Goal: Task Accomplishment & Management: Manage account settings

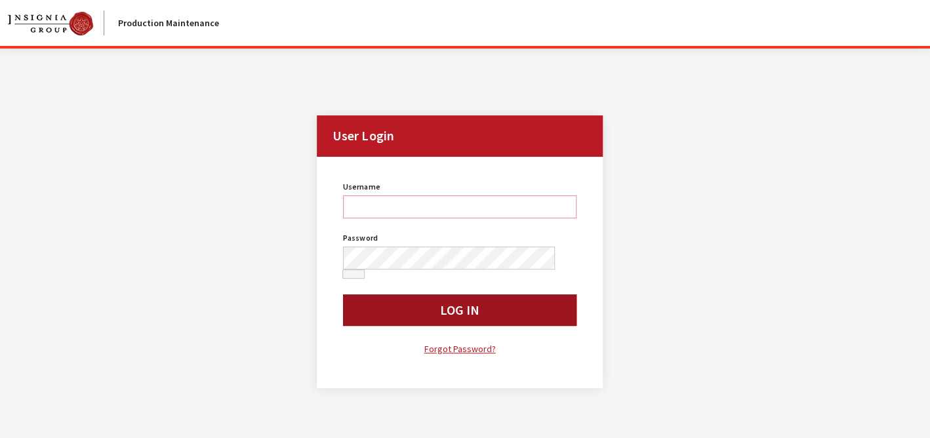
type input "bgulbrandson"
click at [466, 298] on button "Log In" at bounding box center [459, 309] width 233 height 31
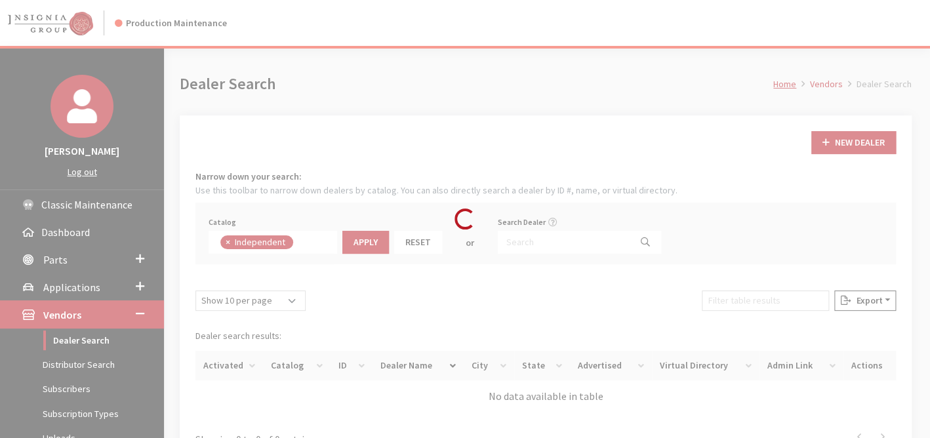
scroll to position [90, 0]
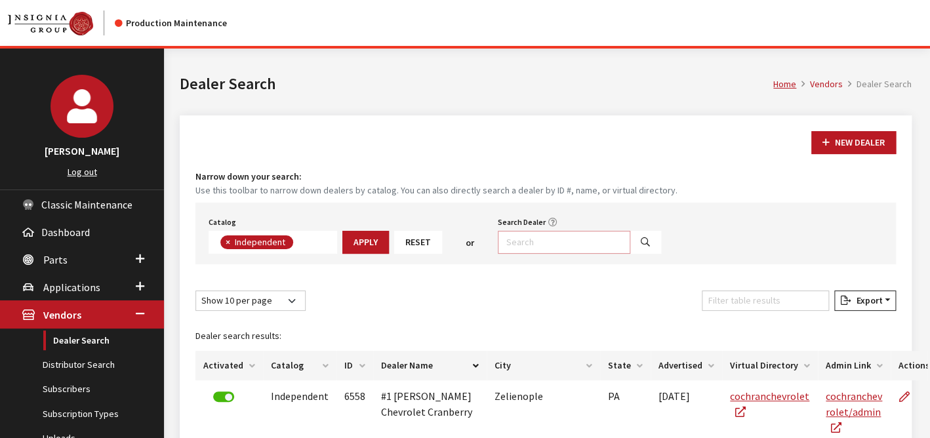
click at [523, 239] on input "Search Dealer" at bounding box center [564, 242] width 132 height 23
type input "%brooklyn"
click at [641, 241] on icon "Search" at bounding box center [645, 242] width 9 height 9
select select
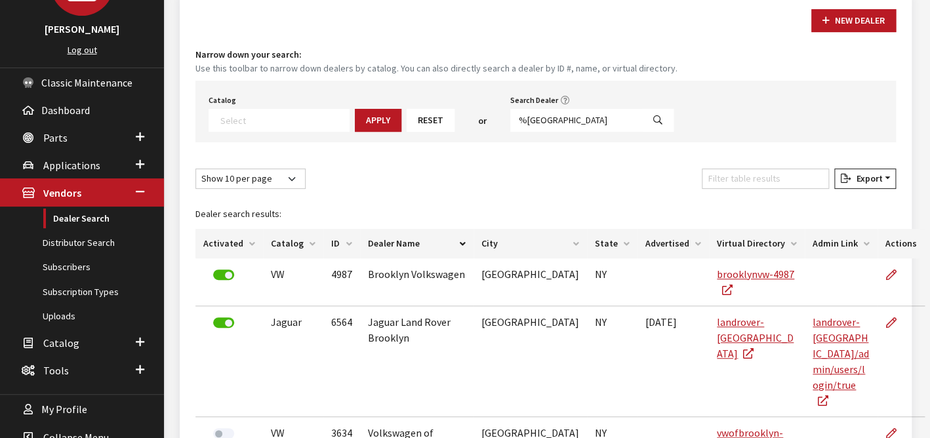
scroll to position [210, 0]
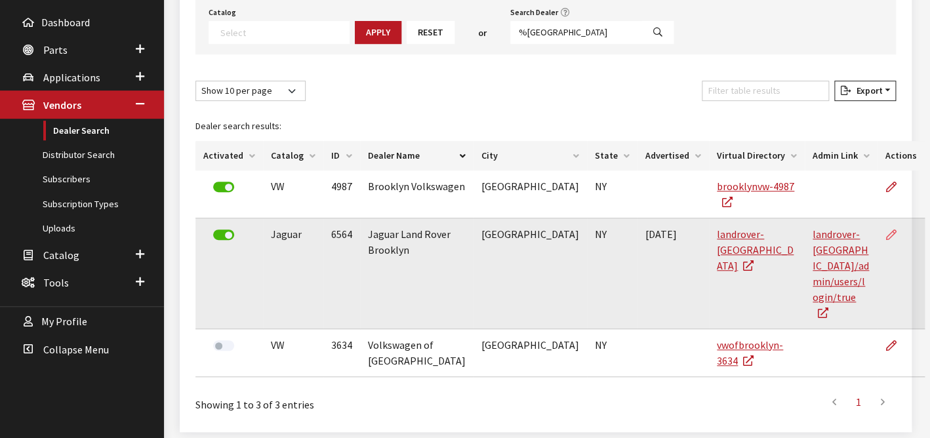
click at [886, 230] on icon at bounding box center [891, 235] width 10 height 10
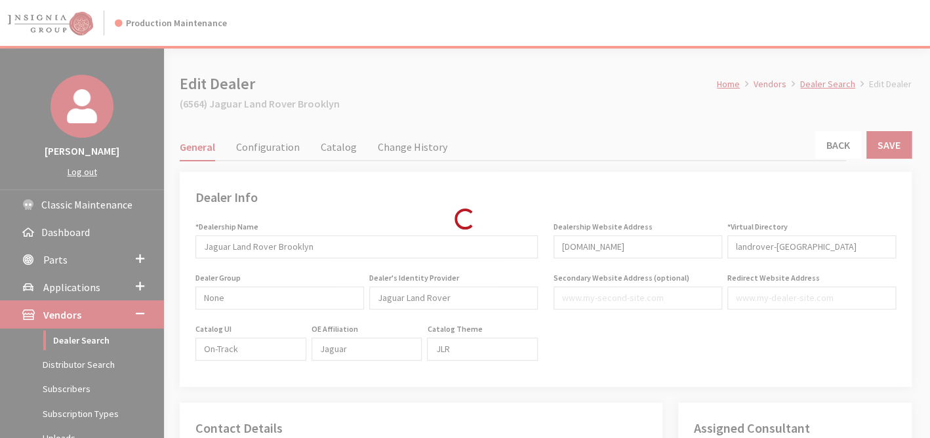
type input "699.00"
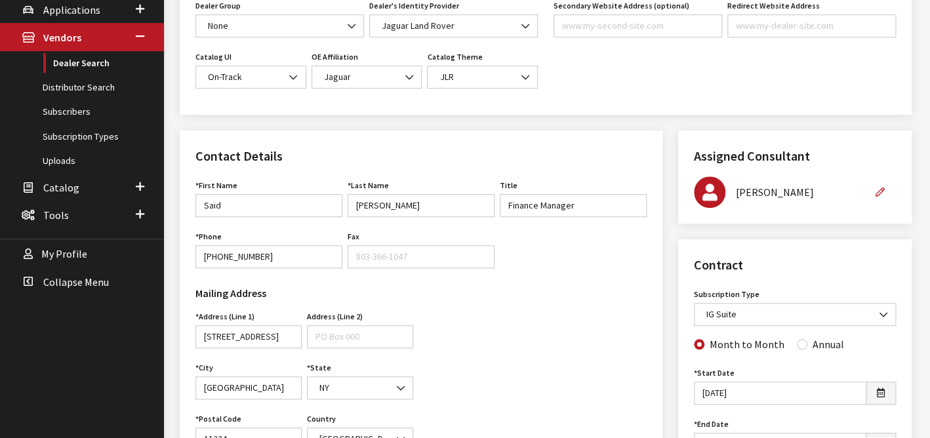
scroll to position [364, 0]
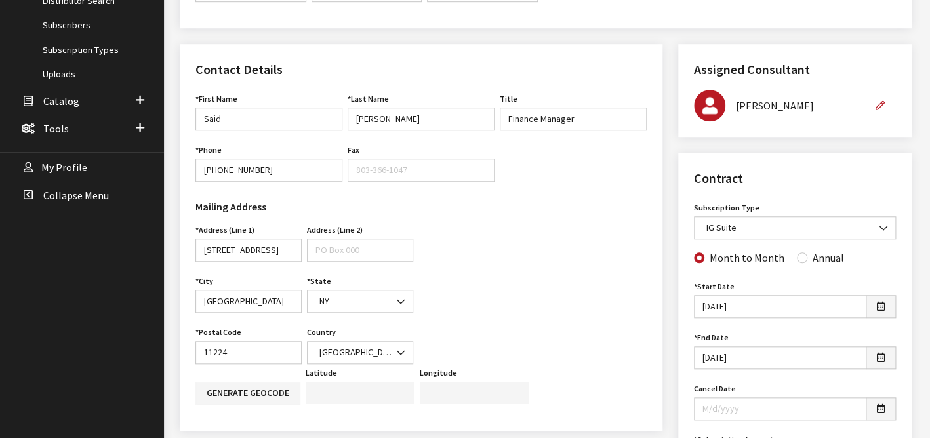
click at [882, 98] on button "button" at bounding box center [879, 105] width 31 height 23
click at [846, 96] on select "None Brian Gulbrandson Dave West Khrys Dorton Kurt Daugherty Roger Schmidt" at bounding box center [779, 101] width 171 height 23
select select "33"
click at [694, 90] on select "None Brian Gulbrandson Dave West Khrys Dorton Kurt Daugherty Roger Schmidt" at bounding box center [779, 101] width 171 height 23
click at [736, 123] on div "Assigned Consultant Assigned Consultant None Brian Gulbrandson Dave West Khrys …" at bounding box center [794, 91] width 233 height 95
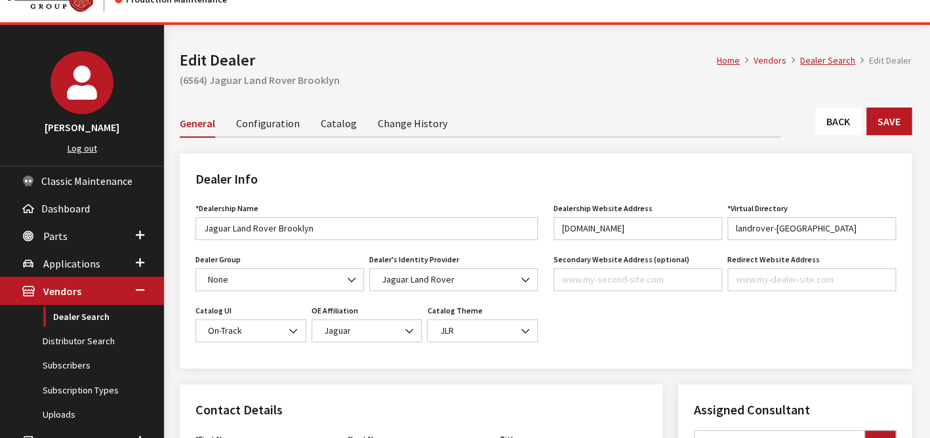
scroll to position [0, 0]
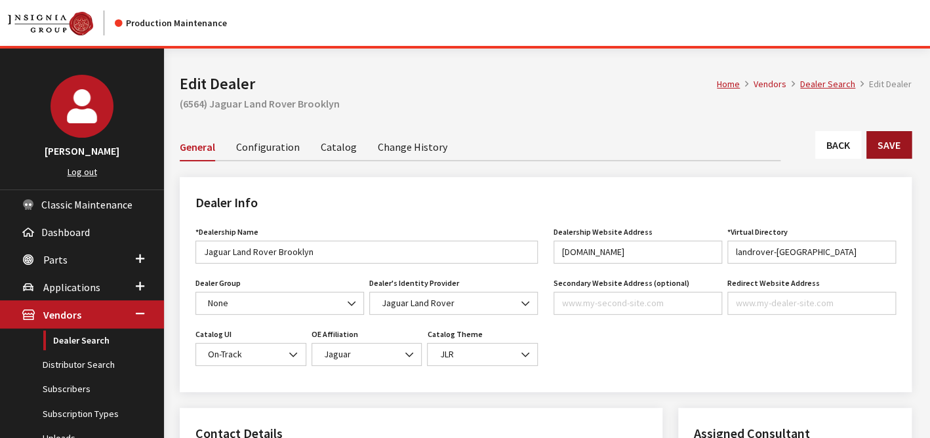
click at [880, 140] on button "Save" at bounding box center [888, 145] width 45 height 28
click at [282, 148] on link "Configuration" at bounding box center [268, 146] width 64 height 28
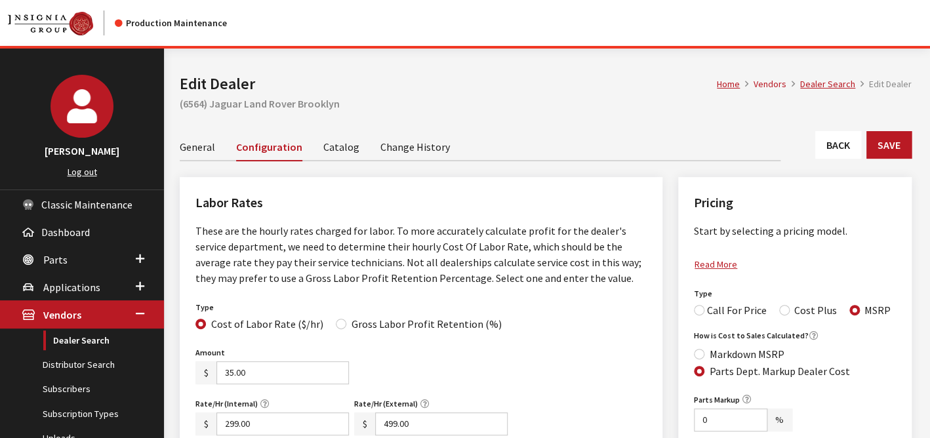
click at [328, 149] on link "Catalog" at bounding box center [341, 146] width 36 height 28
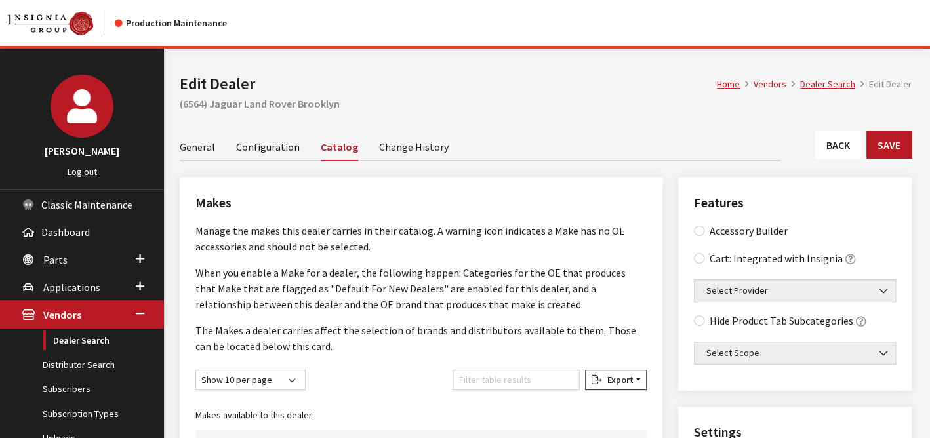
click at [410, 148] on link "Change History" at bounding box center [414, 146] width 70 height 28
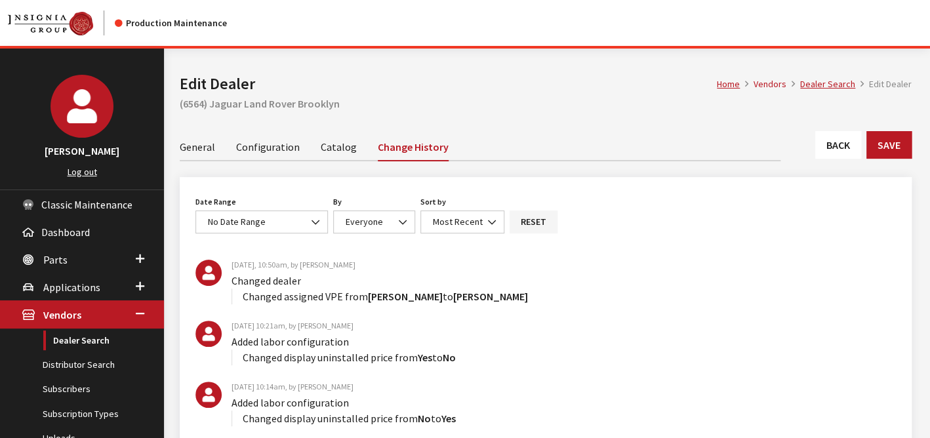
click at [196, 142] on link "General" at bounding box center [197, 146] width 35 height 28
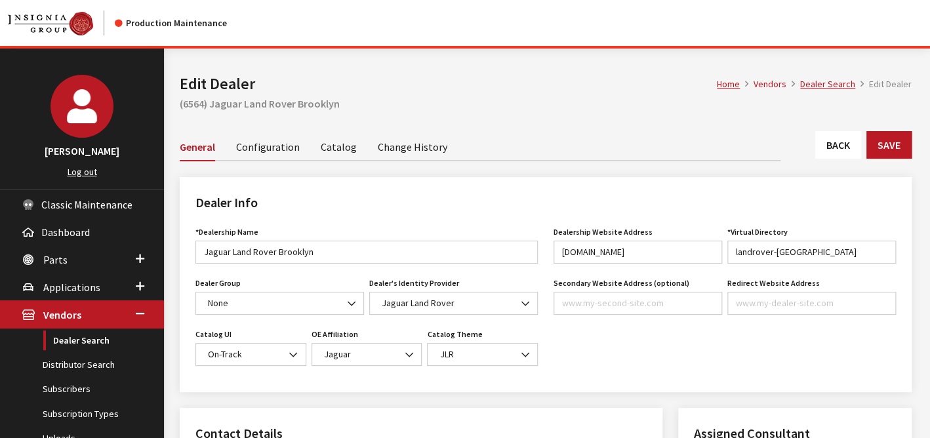
click at [327, 140] on link "Catalog" at bounding box center [339, 146] width 36 height 28
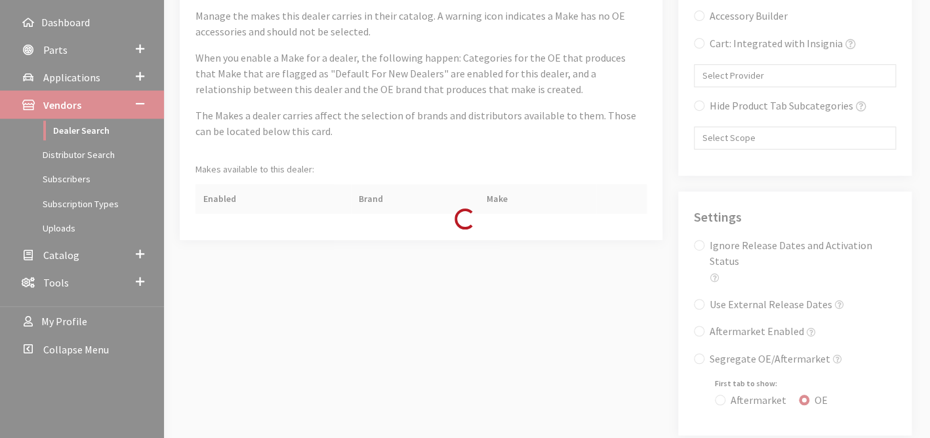
scroll to position [218, 0]
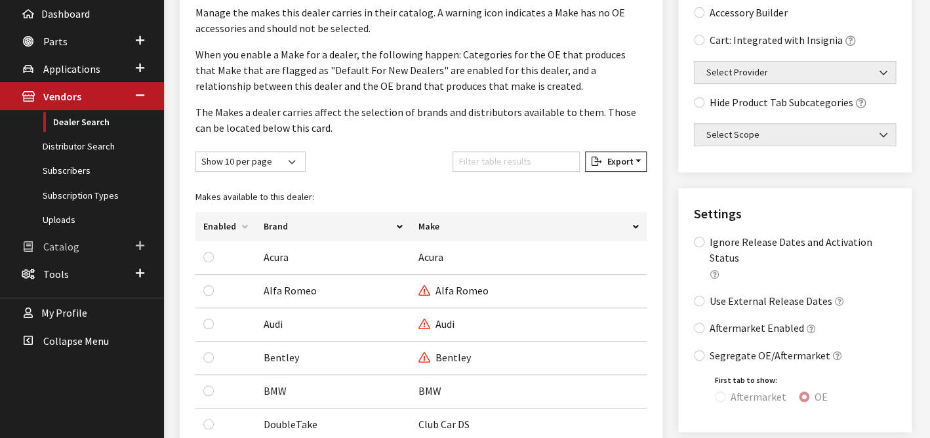
click at [60, 240] on span "Catalog" at bounding box center [61, 246] width 36 height 13
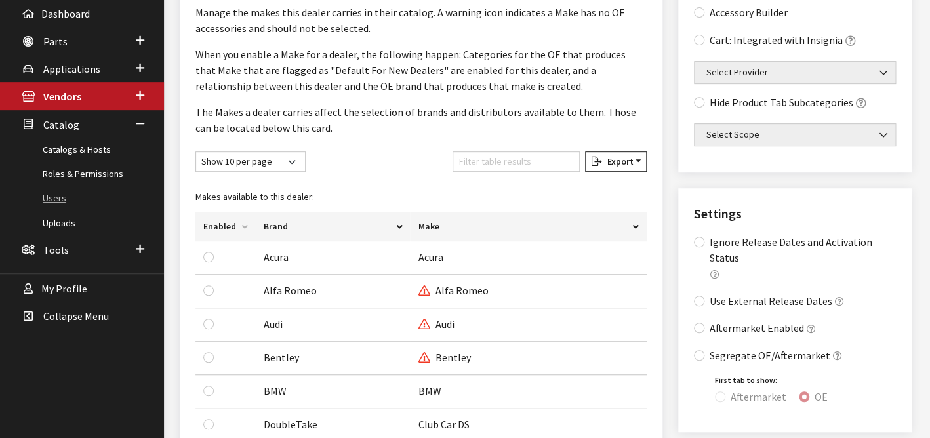
click at [52, 193] on link "Users" at bounding box center [82, 198] width 164 height 24
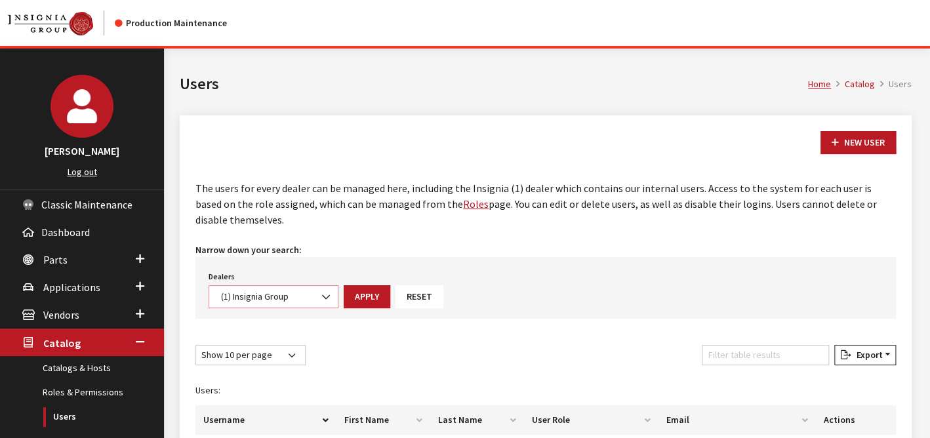
drag, startPoint x: 325, startPoint y: 296, endPoint x: 317, endPoint y: 296, distance: 7.9
click at [322, 290] on b at bounding box center [322, 290] width 0 height 0
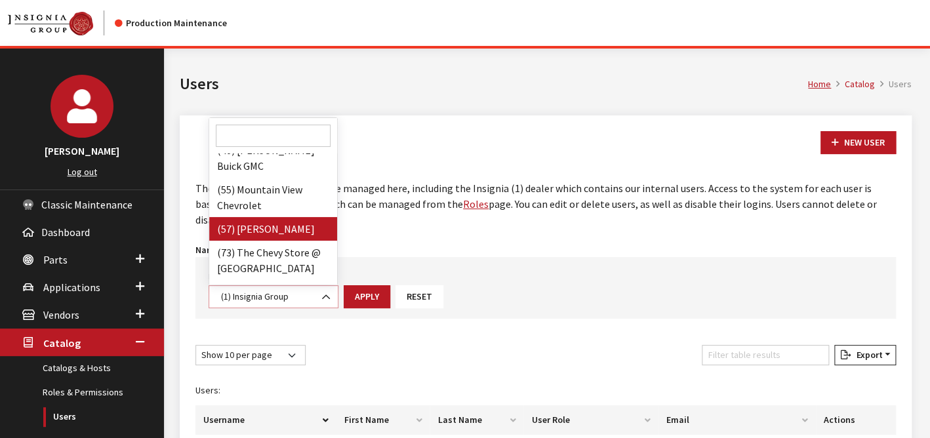
scroll to position [437, 0]
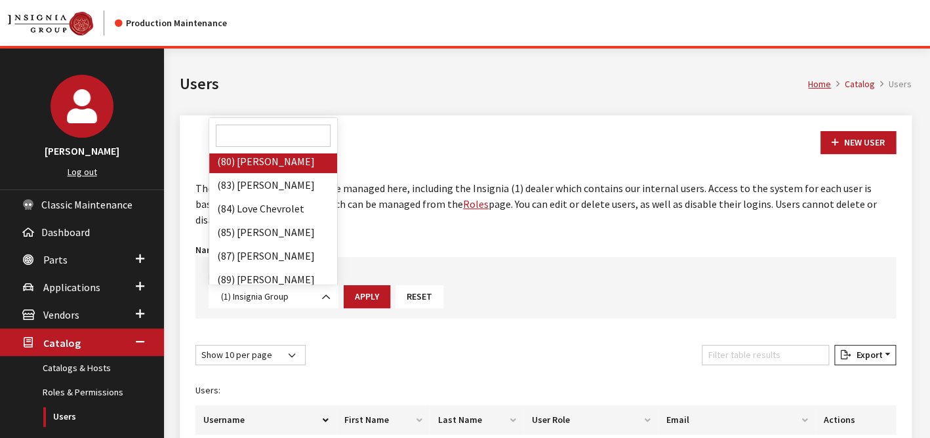
click at [256, 133] on input "Search" at bounding box center [273, 136] width 115 height 22
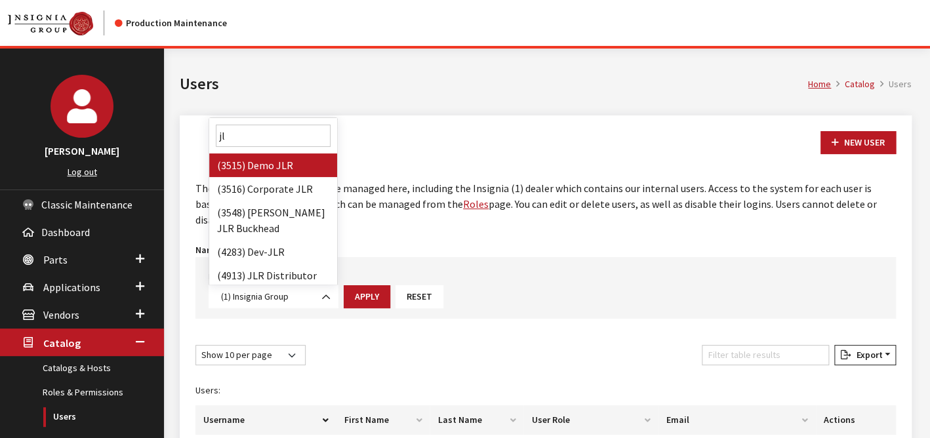
type input "j"
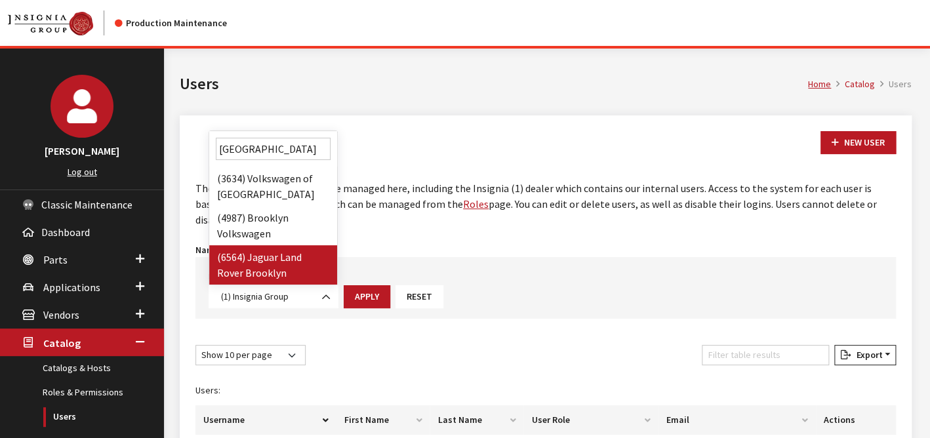
type input "brooklyn"
select select "6564"
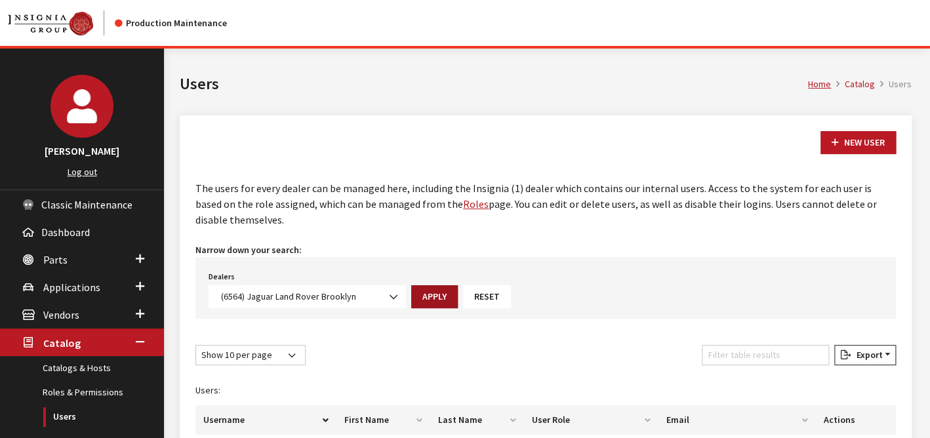
click at [437, 298] on button "Apply" at bounding box center [434, 296] width 47 height 23
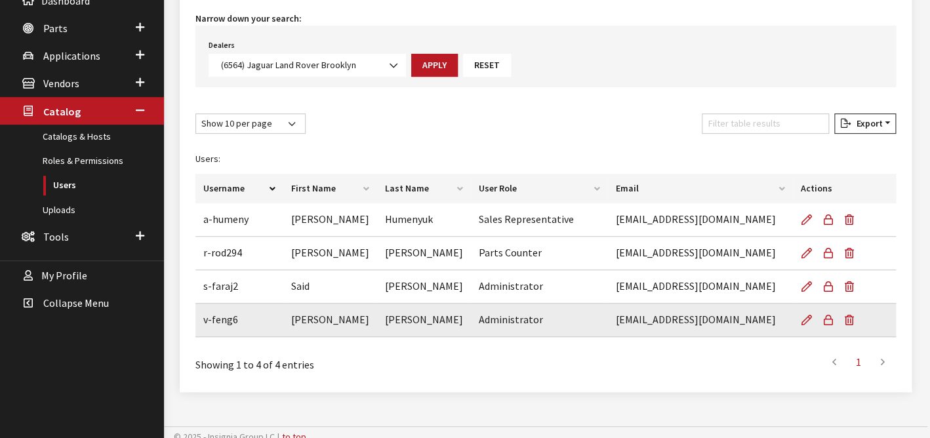
scroll to position [238, 0]
